Goal: Task Accomplishment & Management: Manage account settings

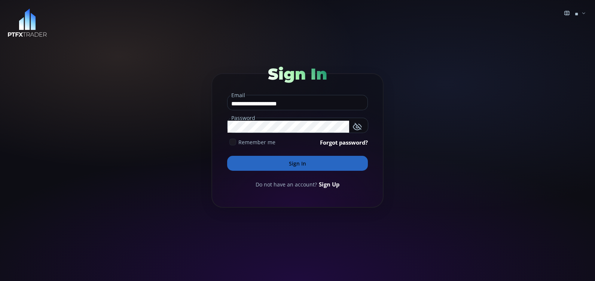
click at [236, 147] on form "**********" at bounding box center [297, 140] width 172 height 135
click at [234, 144] on icon at bounding box center [232, 142] width 7 height 7
click at [266, 161] on button "Sign In" at bounding box center [297, 163] width 141 height 15
